Goal: Task Accomplishment & Management: Use online tool/utility

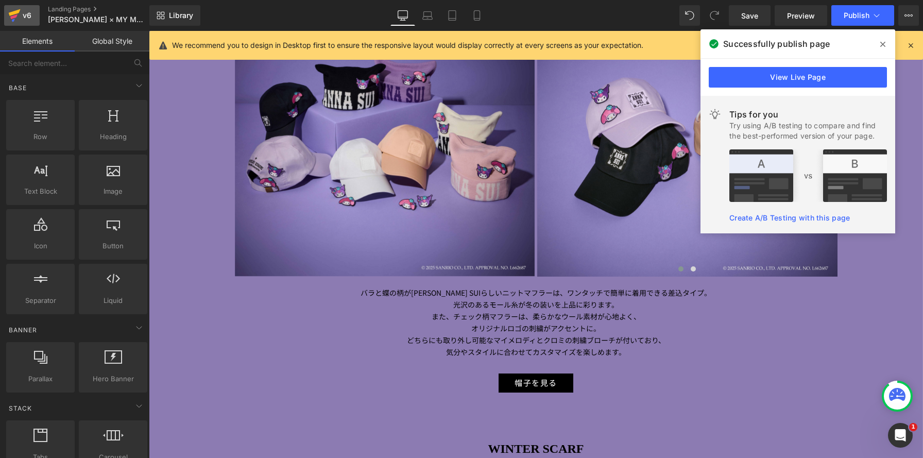
click at [28, 19] on div "v6" at bounding box center [27, 15] width 13 height 13
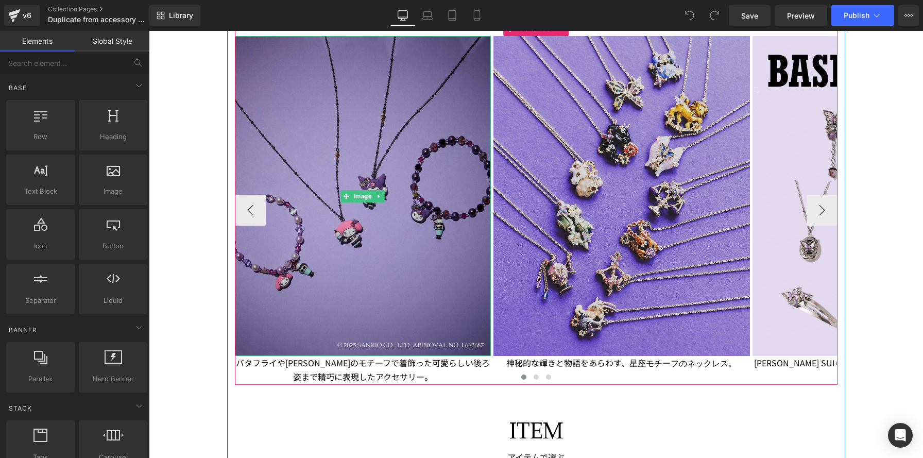
click at [336, 161] on img at bounding box center [363, 196] width 257 height 320
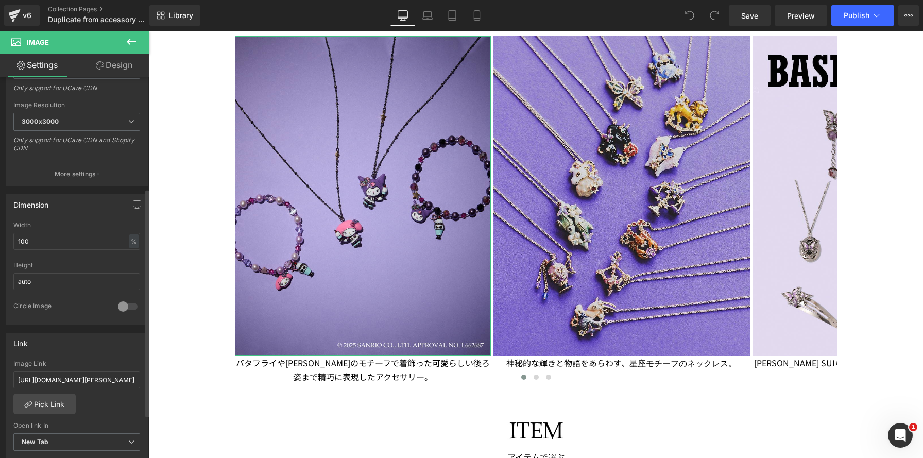
scroll to position [213, 0]
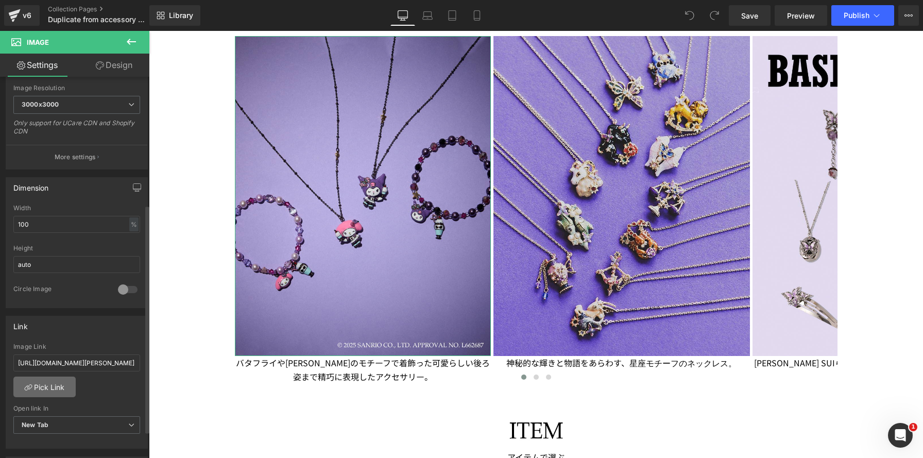
click at [57, 392] on link "Pick Link" at bounding box center [44, 387] width 62 height 21
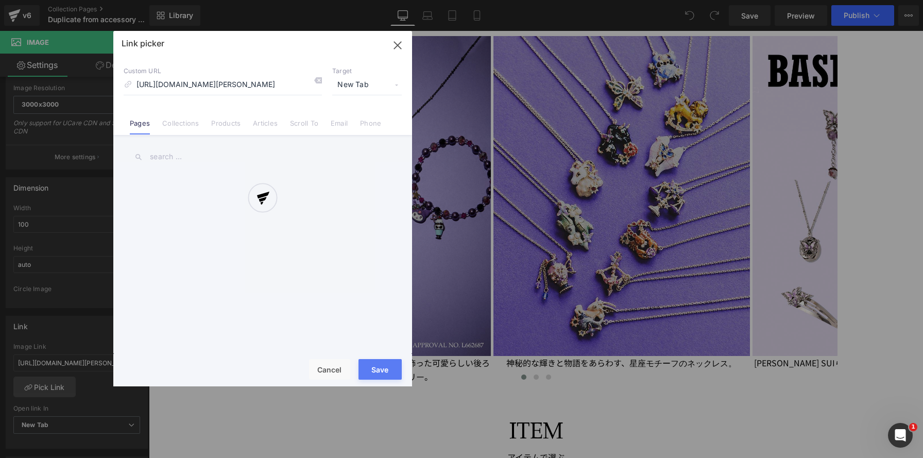
click at [180, 123] on div at bounding box center [262, 208] width 299 height 355
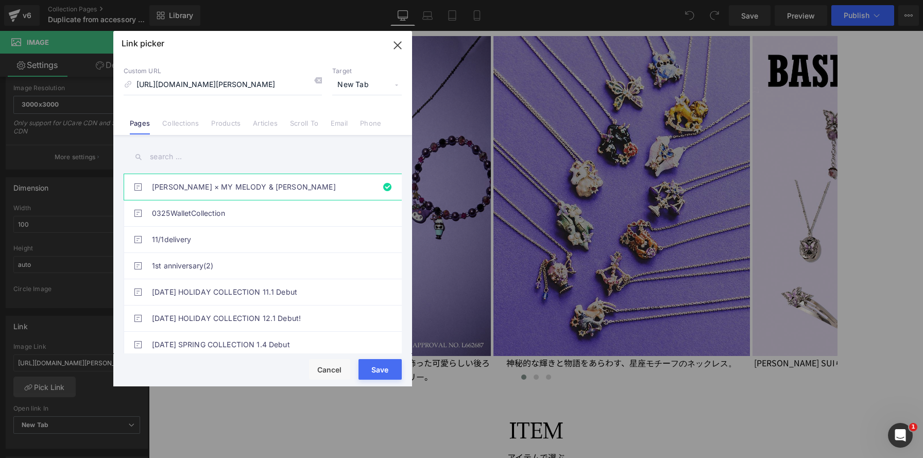
click at [183, 148] on input "text" at bounding box center [263, 156] width 278 height 23
paste input "ANNA SUI × MY MELODY & KUROMI アクセサリー"
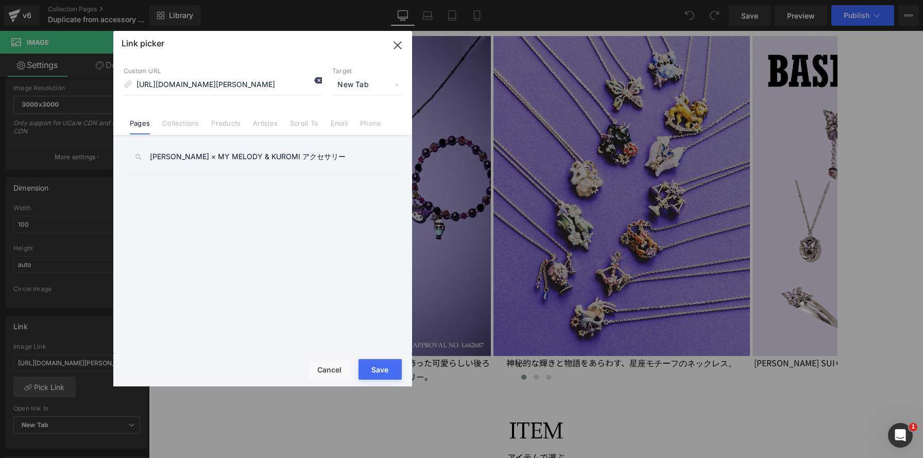
type input "ANNA SUI × MY MELODY & KUROMI アクセサリー"
click at [318, 80] on icon at bounding box center [318, 80] width 8 height 8
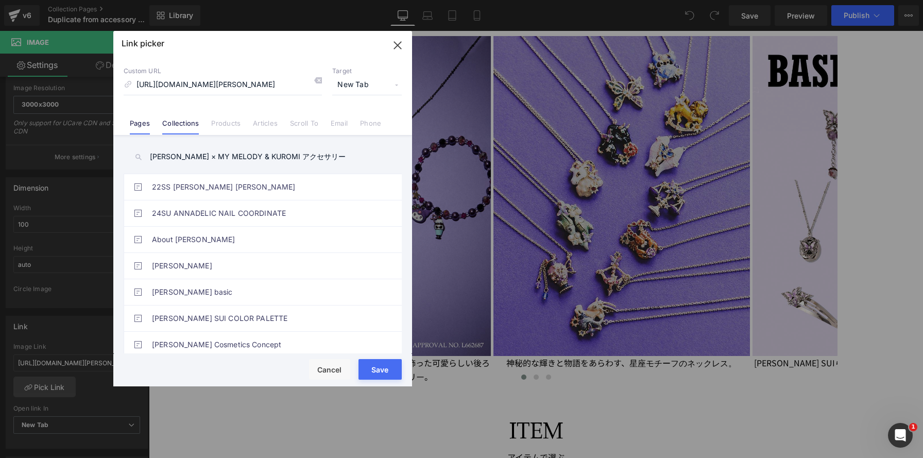
click at [180, 124] on link "Collections" at bounding box center [180, 126] width 37 height 15
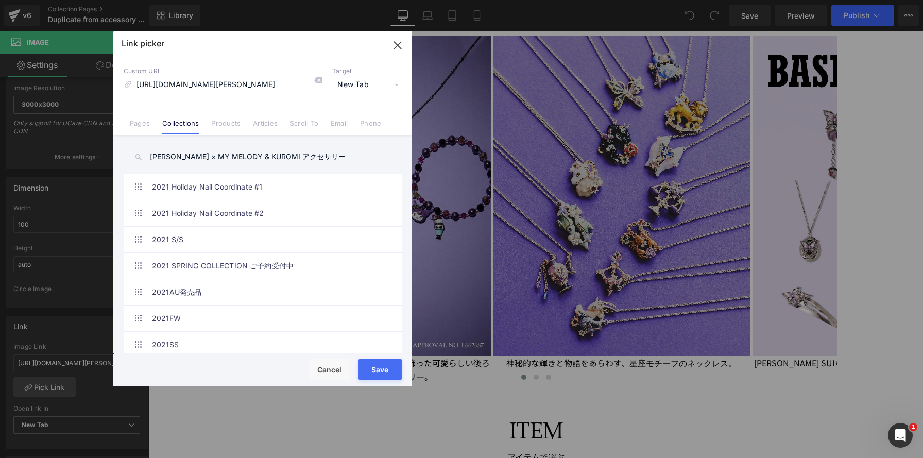
click at [329, 161] on input "ANNA SUI × MY MELODY & KUROMI アクセサリー" at bounding box center [263, 156] width 278 height 23
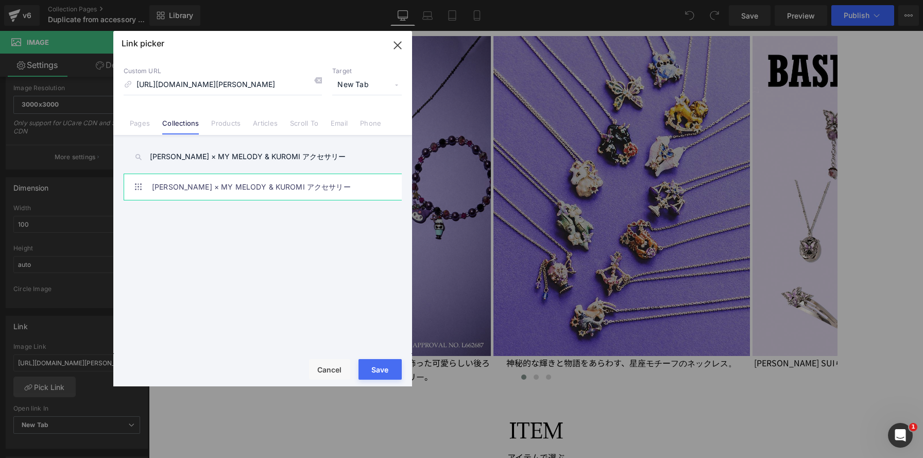
click at [310, 195] on link "ANNA SUI × MY MELODY & KUROMI アクセサリー" at bounding box center [265, 187] width 227 height 26
click at [387, 367] on button "Save" at bounding box center [380, 369] width 43 height 21
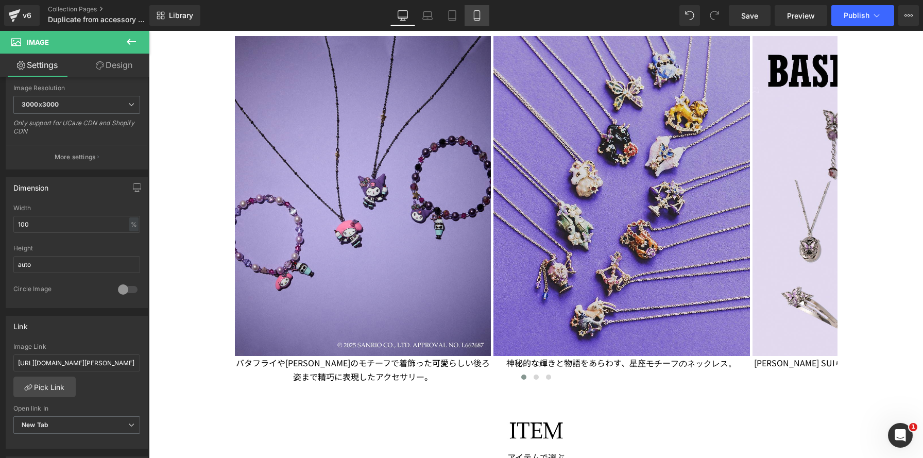
click at [482, 15] on icon at bounding box center [477, 15] width 10 height 10
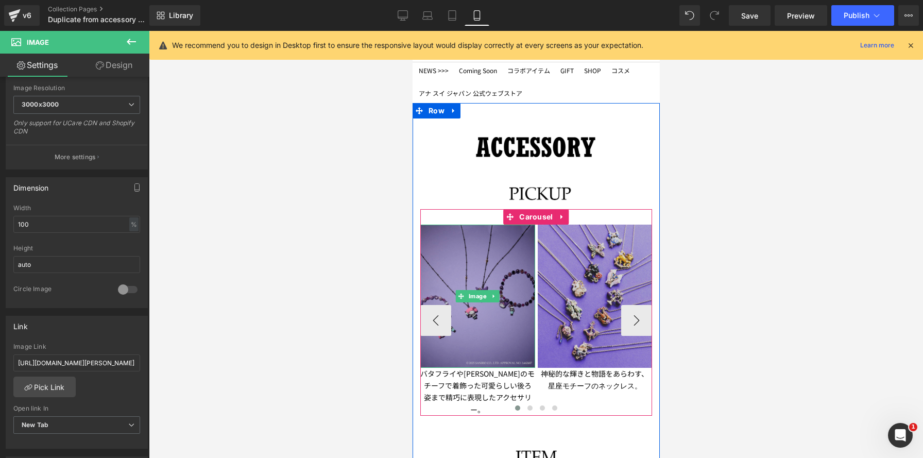
click at [487, 250] on img at bounding box center [477, 296] width 115 height 143
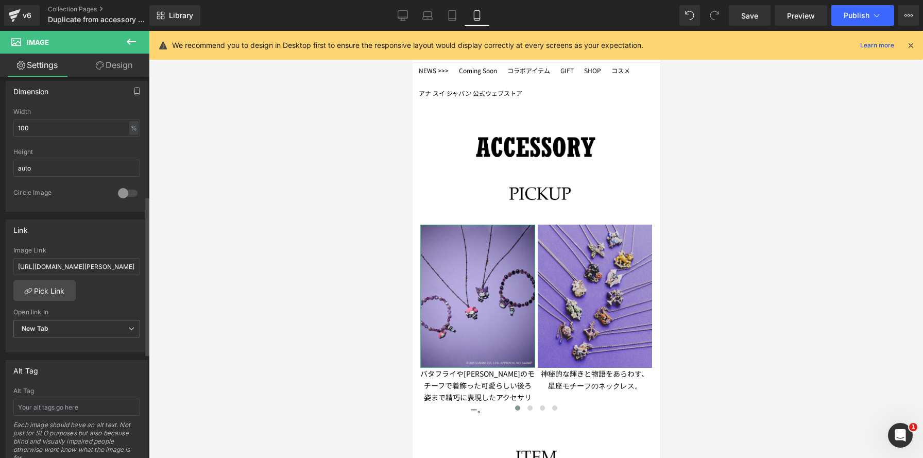
scroll to position [313, 0]
click at [59, 289] on link "Pick Link" at bounding box center [44, 287] width 62 height 21
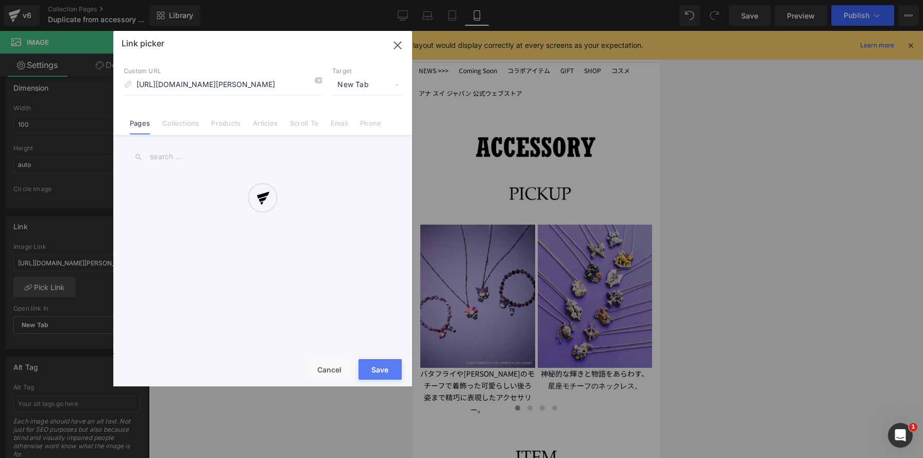
scroll to position [0, 11]
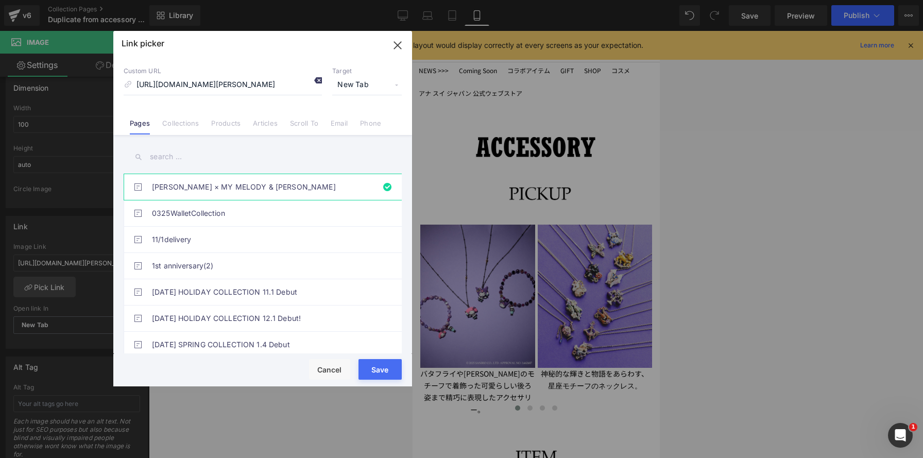
drag, startPoint x: 317, startPoint y: 80, endPoint x: 308, endPoint y: 86, distance: 10.2
click at [317, 80] on icon at bounding box center [318, 80] width 8 height 8
click at [173, 126] on link "Collections" at bounding box center [180, 126] width 37 height 15
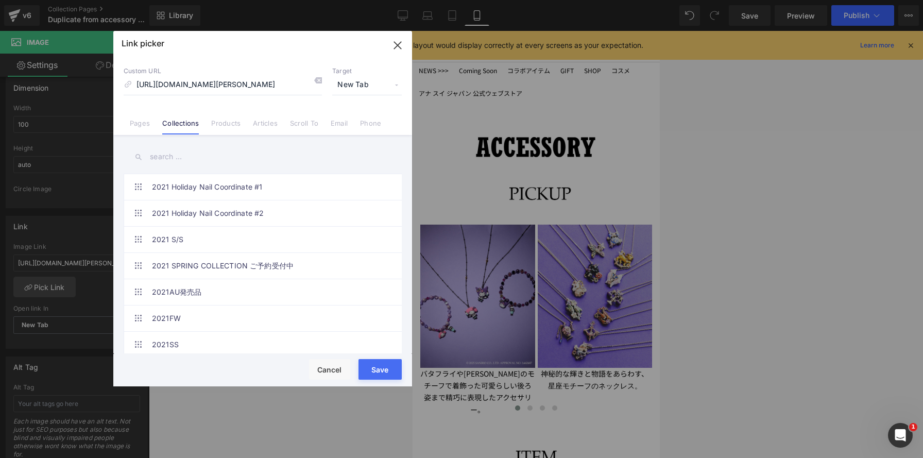
click at [243, 150] on input "text" at bounding box center [263, 156] width 278 height 23
paste input "ANNA SUI × MY MELODY & KUROMI アクセサリー"
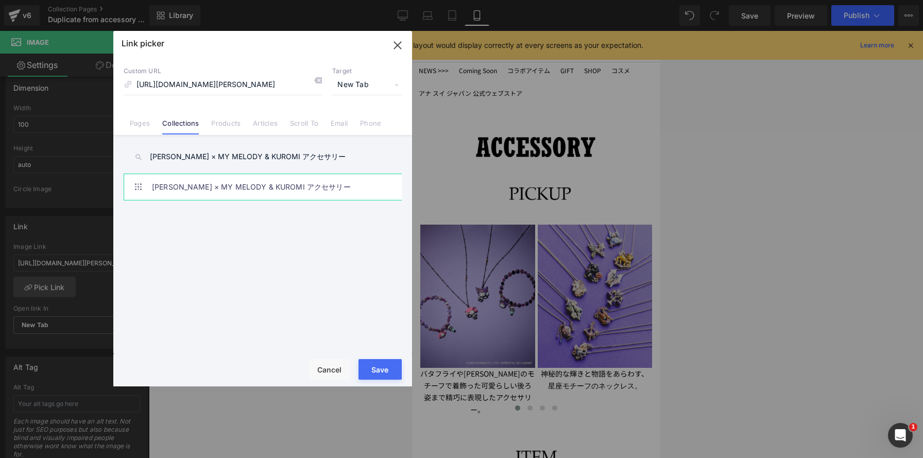
type input "ANNA SUI × MY MELODY & KUROMI アクセサリー"
click at [265, 186] on link "ANNA SUI × MY MELODY & KUROMI アクセサリー" at bounding box center [265, 187] width 227 height 26
click at [380, 365] on button "Save" at bounding box center [380, 369] width 43 height 21
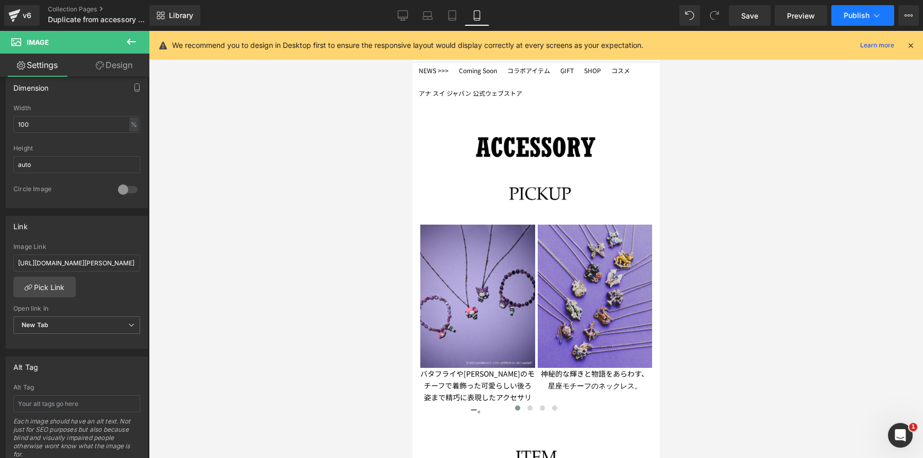
click at [871, 14] on button "Publish" at bounding box center [863, 15] width 63 height 21
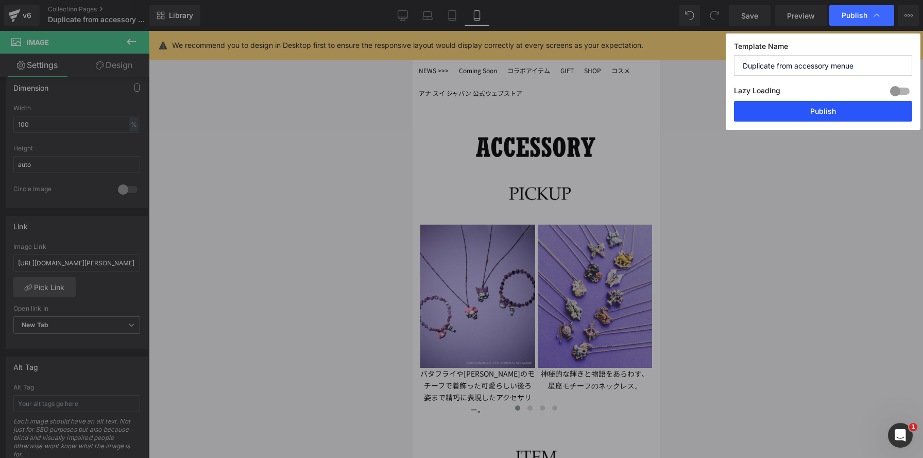
click at [816, 112] on button "Publish" at bounding box center [823, 111] width 178 height 21
